Goal: Transaction & Acquisition: Purchase product/service

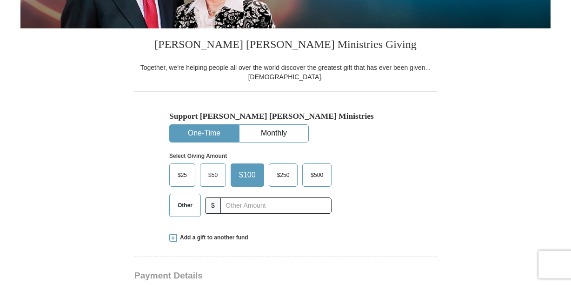
scroll to position [223, 0]
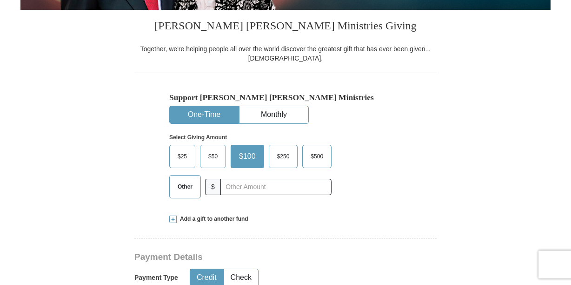
click at [213, 116] on button "One-Time" at bounding box center [204, 114] width 69 height 17
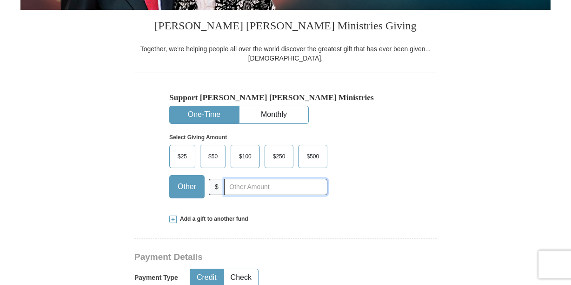
click at [242, 183] on input "text" at bounding box center [275, 187] width 103 height 16
type input "200.00"
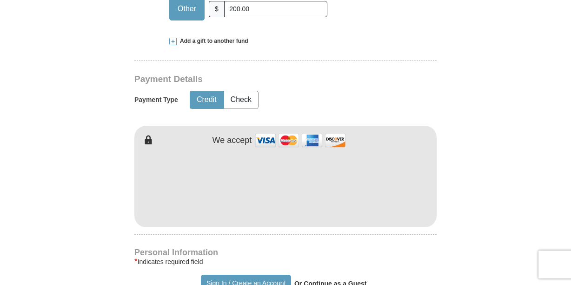
scroll to position [409, 0]
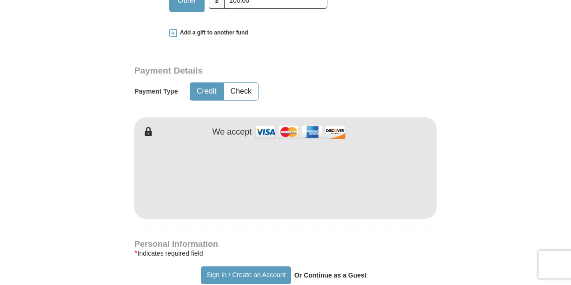
click at [70, 192] on form "Already have an account? Sign in for faster giving. Don't have an account? Crea…" at bounding box center [285, 198] width 530 height 1141
click at [233, 271] on button "Sign In / Create an Account" at bounding box center [246, 275] width 90 height 18
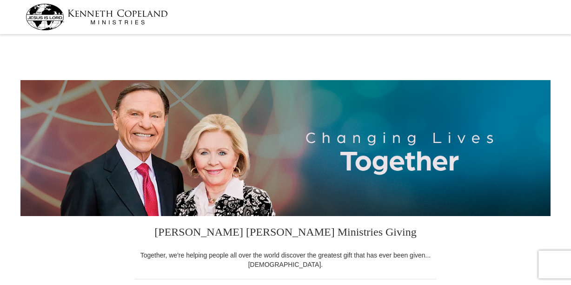
scroll to position [19, 0]
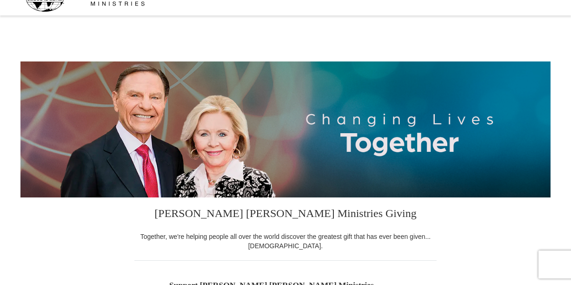
select select "AL"
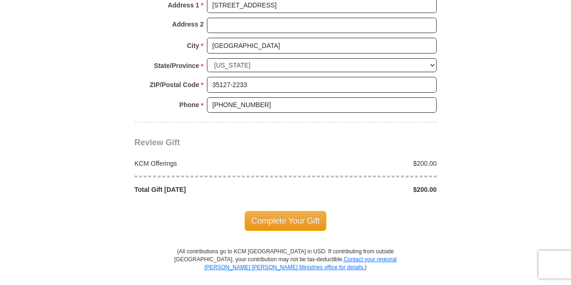
scroll to position [763, 0]
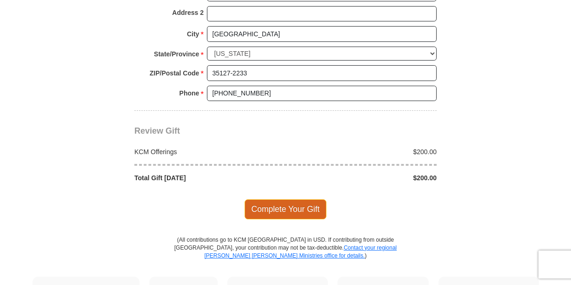
click at [280, 204] on span "Complete Your Gift" at bounding box center [286, 209] width 82 height 20
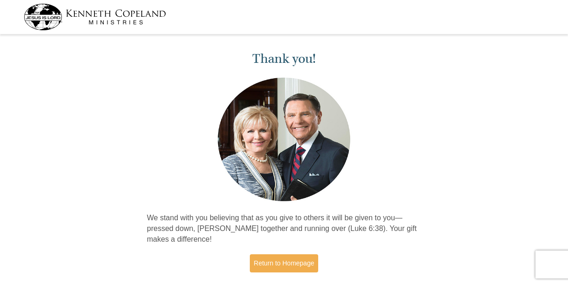
click at [92, 68] on div "Thank you! We stand with you believing that as you give to others it will be gi…" at bounding box center [284, 162] width 568 height 251
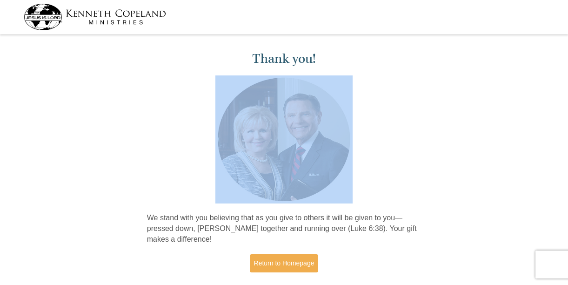
click at [92, 68] on div "Thank you! We stand with you believing that as you give to others it will be gi…" at bounding box center [284, 162] width 568 height 251
click at [265, 261] on link "Return to Homepage" at bounding box center [284, 263] width 69 height 18
